Goal: Leave review/rating: Leave review/rating

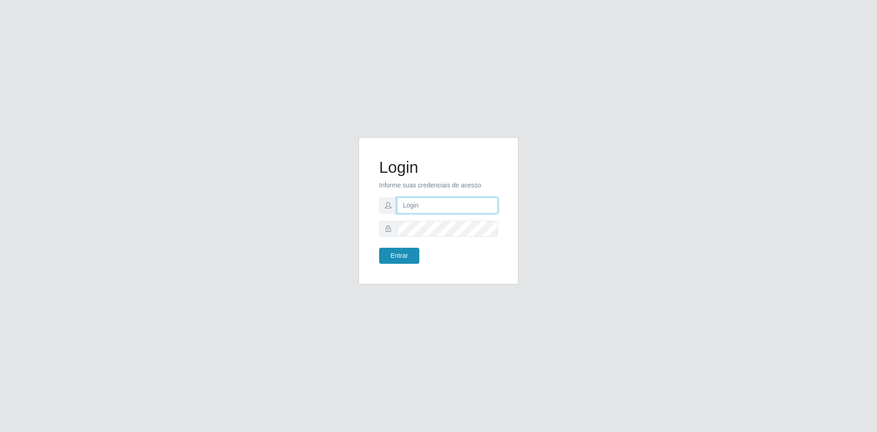
type input "[EMAIL_ADDRESS][DOMAIN_NAME]"
click at [394, 260] on button "Entrar" at bounding box center [399, 256] width 40 height 16
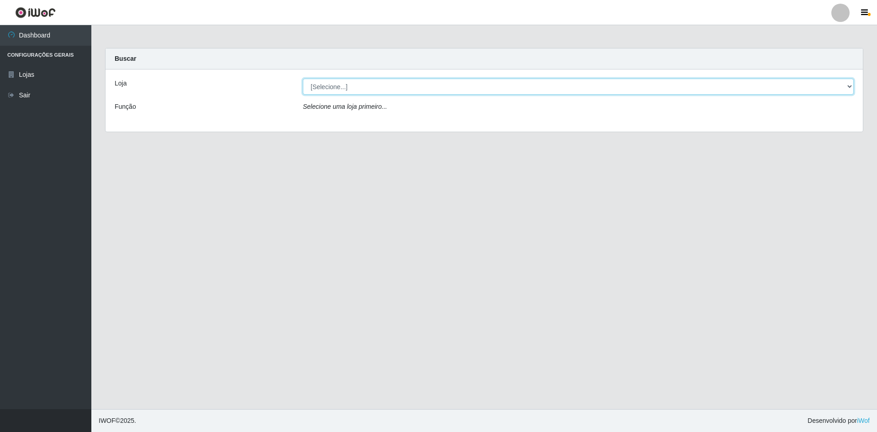
click at [852, 84] on select "[Selecione...] Hiper Queiroz - [GEOGRAPHIC_DATA] [GEOGRAPHIC_DATA] [GEOGRAPHIC_…" at bounding box center [578, 87] width 551 height 16
select select "517"
click at [303, 79] on select "[Selecione...] Hiper Queiroz - [GEOGRAPHIC_DATA] [GEOGRAPHIC_DATA] [GEOGRAPHIC_…" at bounding box center [578, 87] width 551 height 16
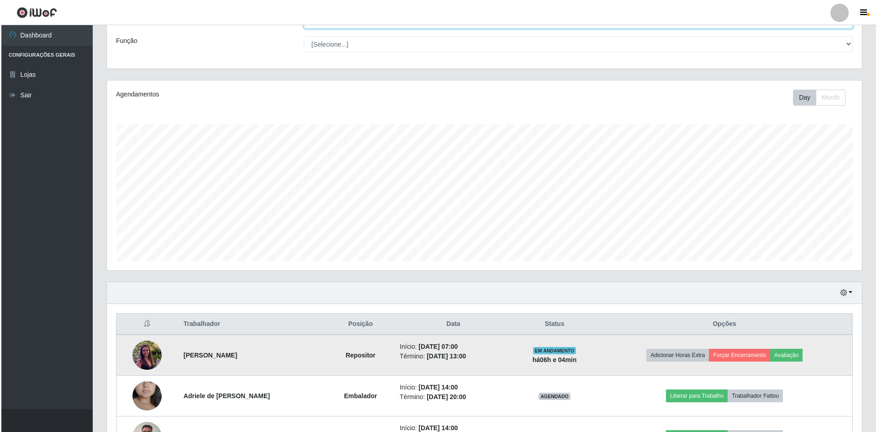
scroll to position [134, 0]
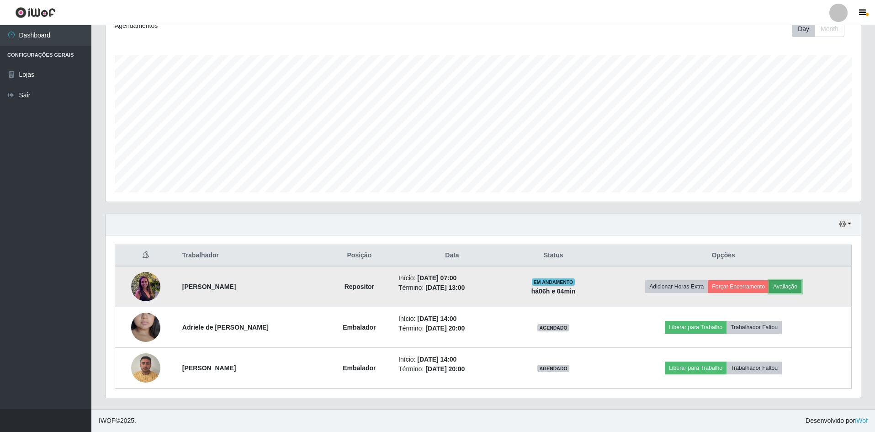
click at [782, 284] on button "Avaliação" at bounding box center [785, 286] width 32 height 13
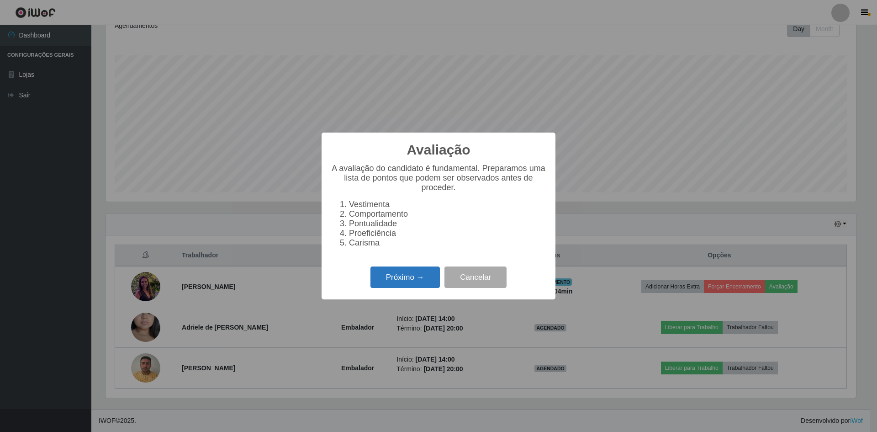
click at [408, 286] on button "Próximo →" at bounding box center [404, 276] width 69 height 21
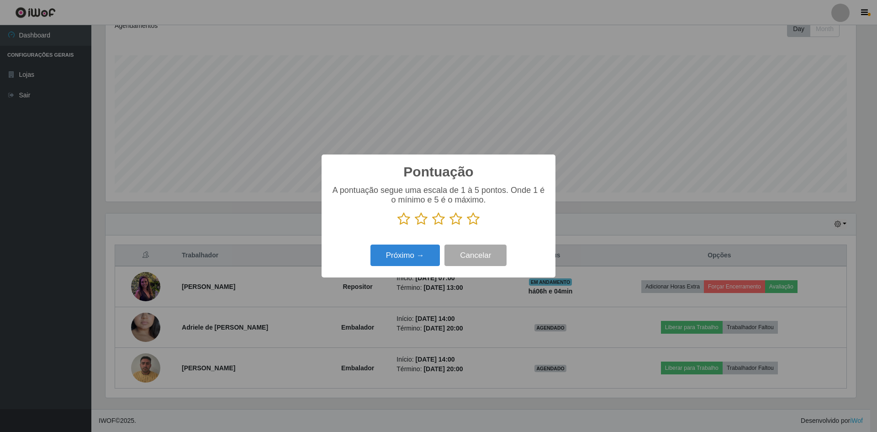
scroll to position [456532, 455971]
click at [400, 222] on icon at bounding box center [403, 219] width 13 height 14
click at [397, 226] on input "radio" at bounding box center [397, 226] width 0 height 0
click at [423, 220] on icon at bounding box center [421, 219] width 13 height 14
click at [415, 226] on input "radio" at bounding box center [415, 226] width 0 height 0
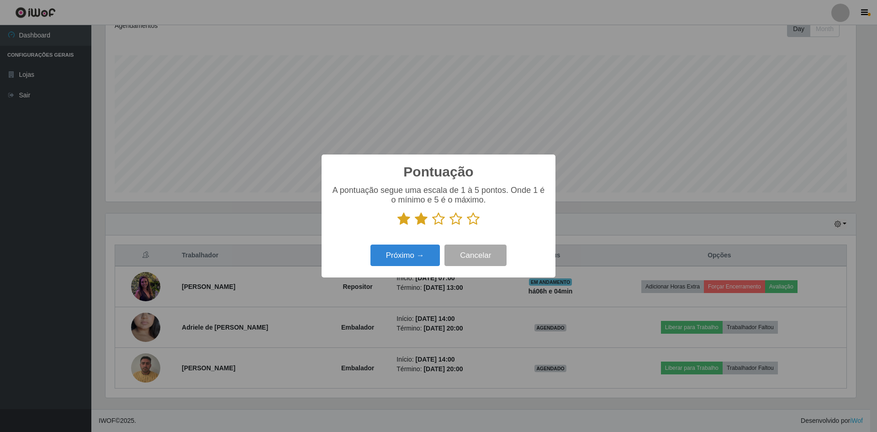
click at [436, 220] on icon at bounding box center [438, 219] width 13 height 14
click at [432, 226] on input "radio" at bounding box center [432, 226] width 0 height 0
click at [460, 220] on icon at bounding box center [455, 219] width 13 height 14
click at [449, 226] on input "radio" at bounding box center [449, 226] width 0 height 0
click at [471, 219] on icon at bounding box center [473, 219] width 13 height 14
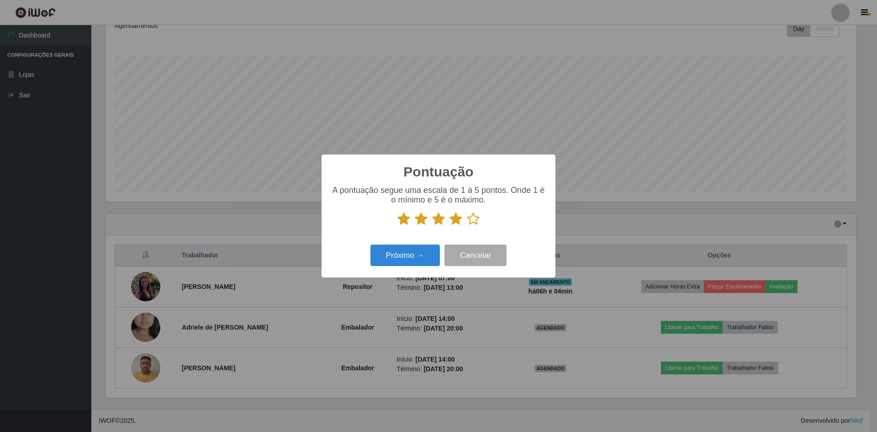
click at [467, 226] on input "radio" at bounding box center [467, 226] width 0 height 0
click at [423, 257] on button "Próximo →" at bounding box center [404, 254] width 69 height 21
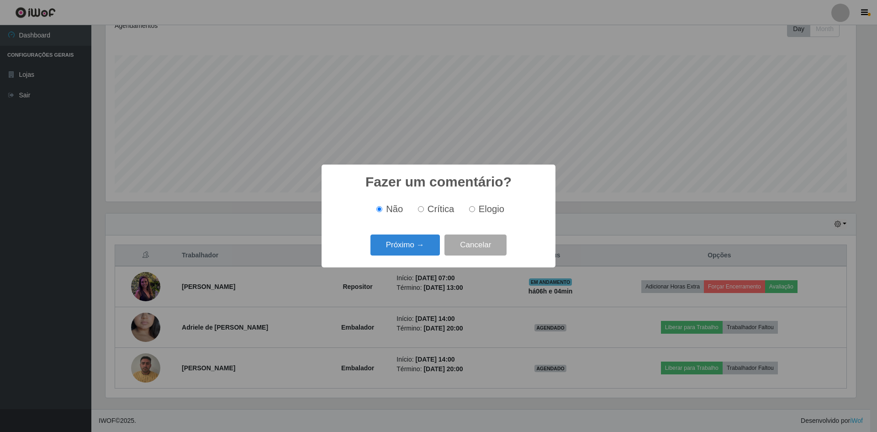
click at [475, 208] on label "Elogio" at bounding box center [484, 209] width 39 height 11
click at [475, 208] on input "Elogio" at bounding box center [472, 209] width 6 height 6
radio input "true"
click at [404, 250] on button "Próximo →" at bounding box center [404, 244] width 69 height 21
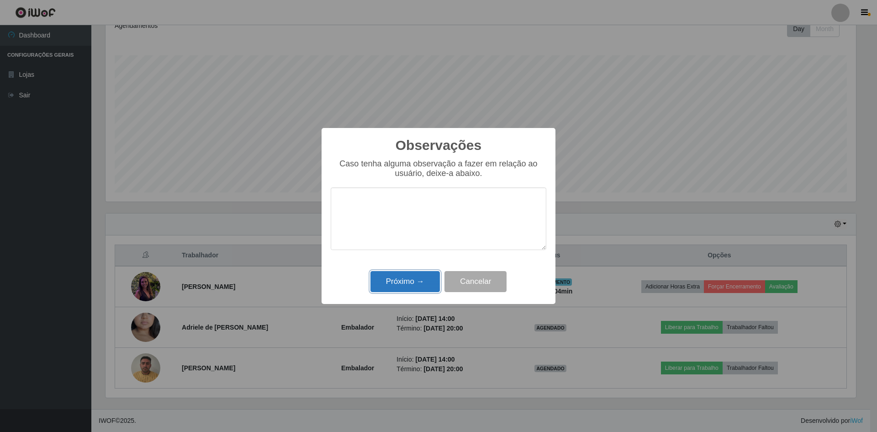
click at [420, 286] on button "Próximo →" at bounding box center [404, 281] width 69 height 21
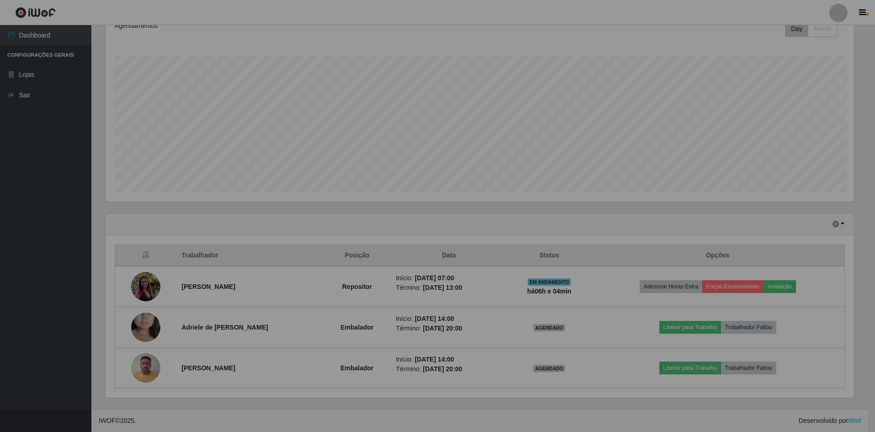
scroll to position [190, 755]
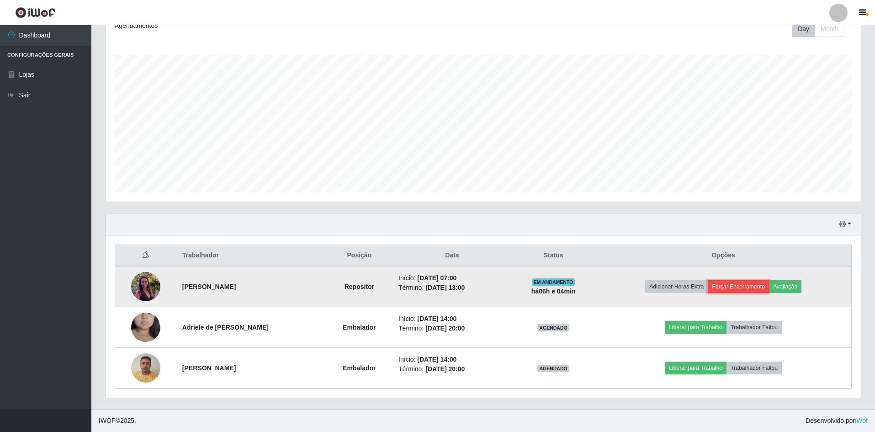
click at [753, 285] on button "Forçar Encerramento" at bounding box center [737, 286] width 61 height 13
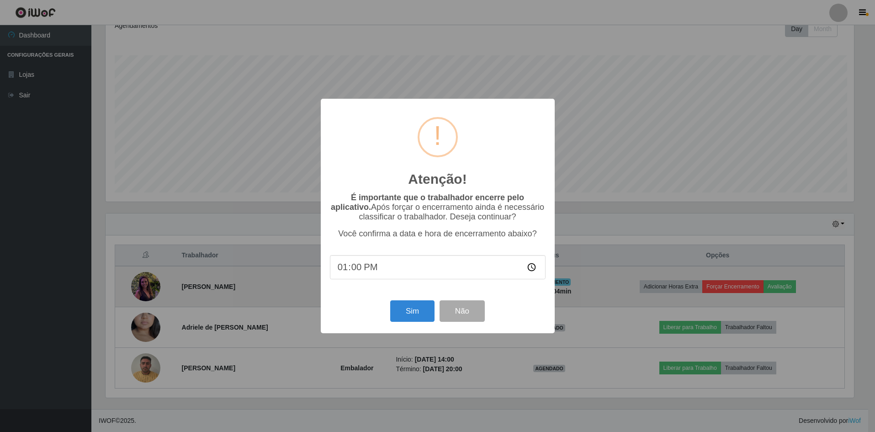
scroll to position [190, 750]
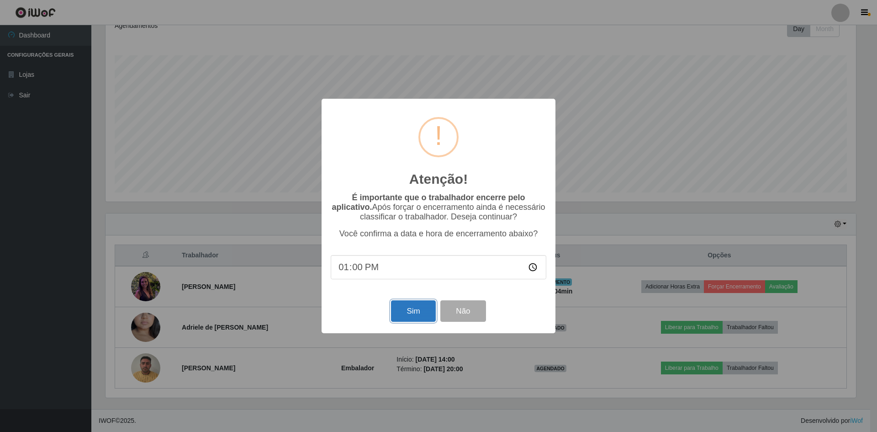
click at [418, 311] on button "Sim" at bounding box center [413, 310] width 44 height 21
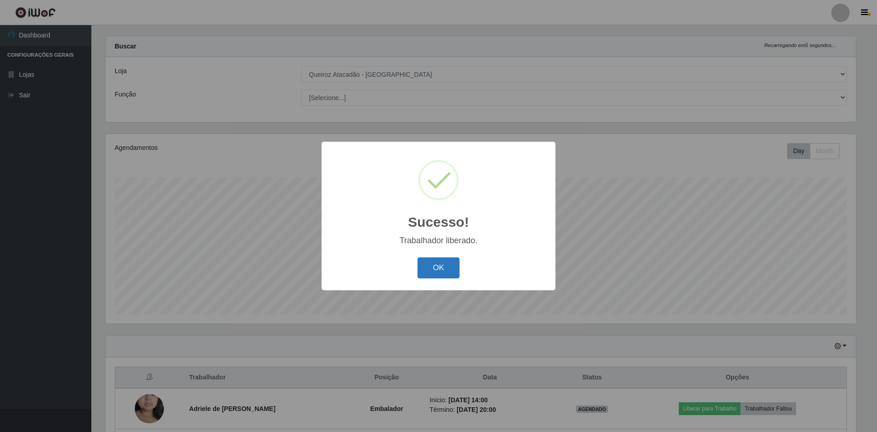
click at [436, 268] on button "OK" at bounding box center [438, 267] width 42 height 21
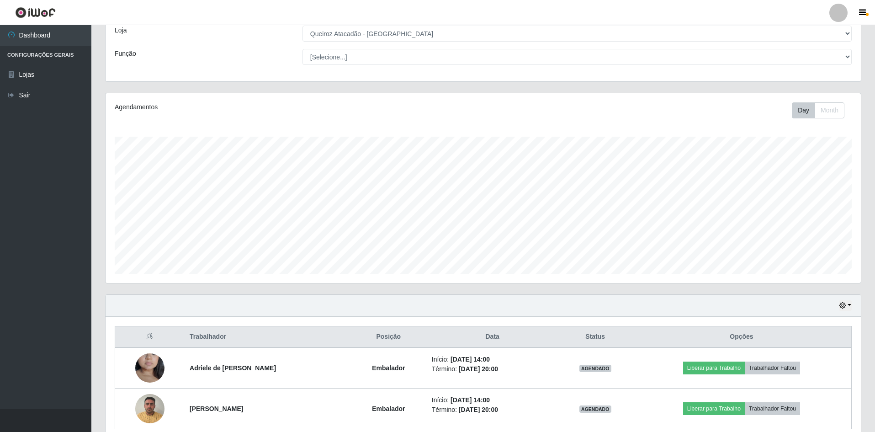
scroll to position [94, 0]
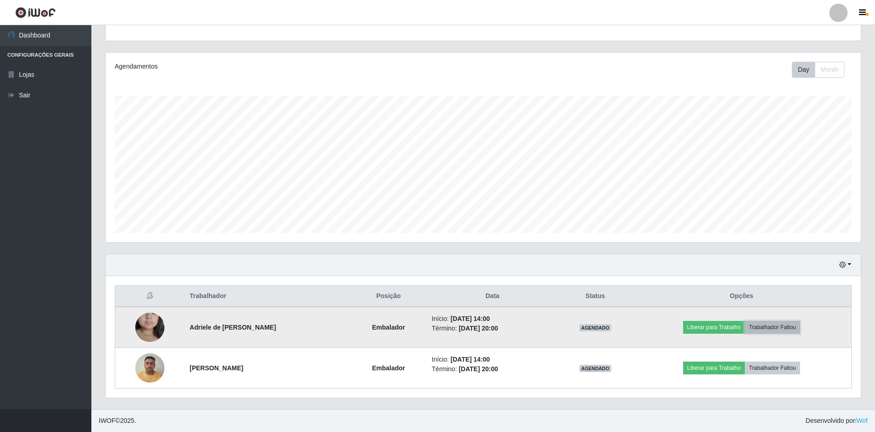
click at [785, 329] on button "Trabalhador Faltou" at bounding box center [771, 327] width 55 height 13
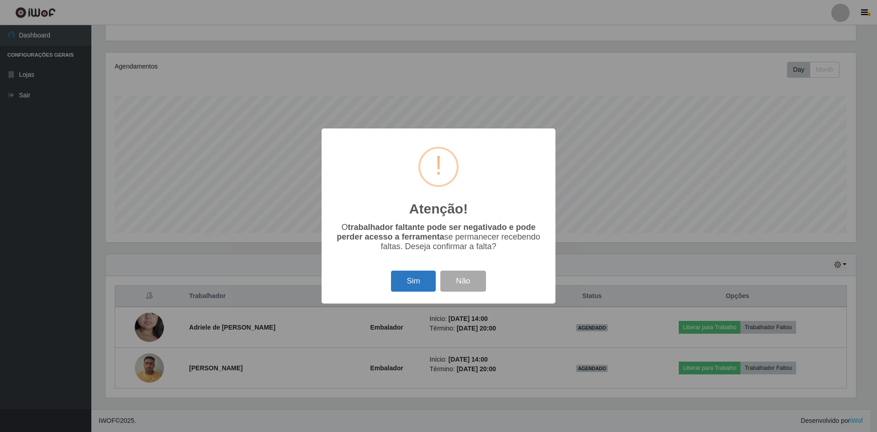
click at [405, 291] on button "Sim" at bounding box center [413, 280] width 44 height 21
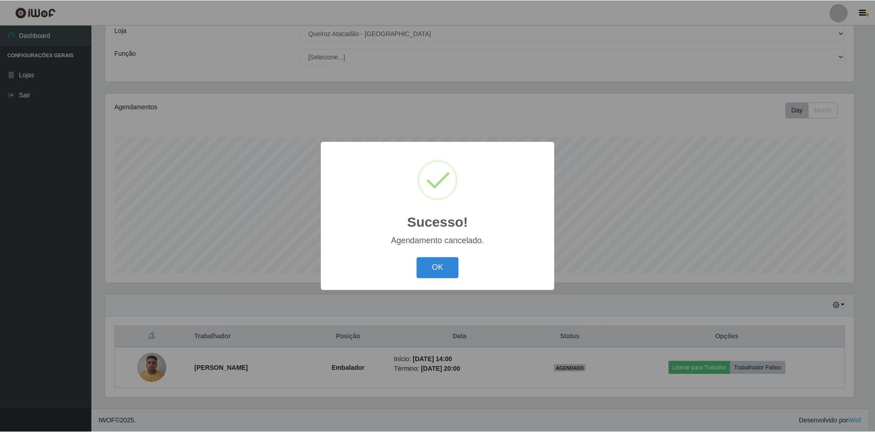
scroll to position [53, 0]
click at [449, 272] on button "OK" at bounding box center [438, 267] width 42 height 21
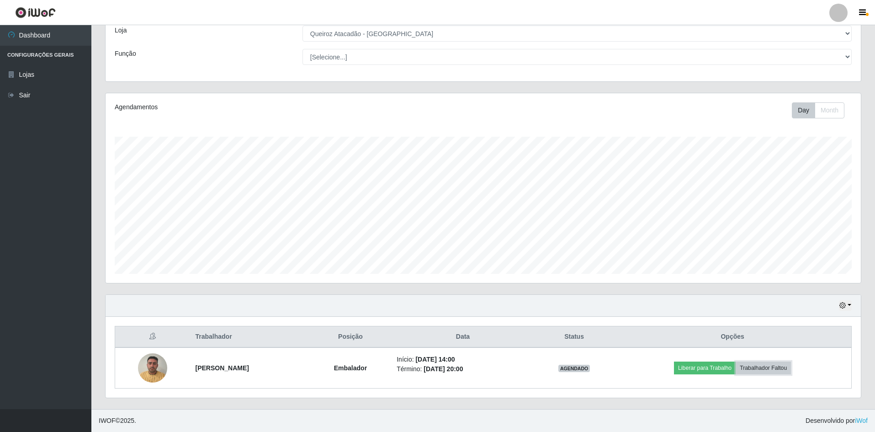
scroll to position [0, 0]
